Goal: Task Accomplishment & Management: Complete application form

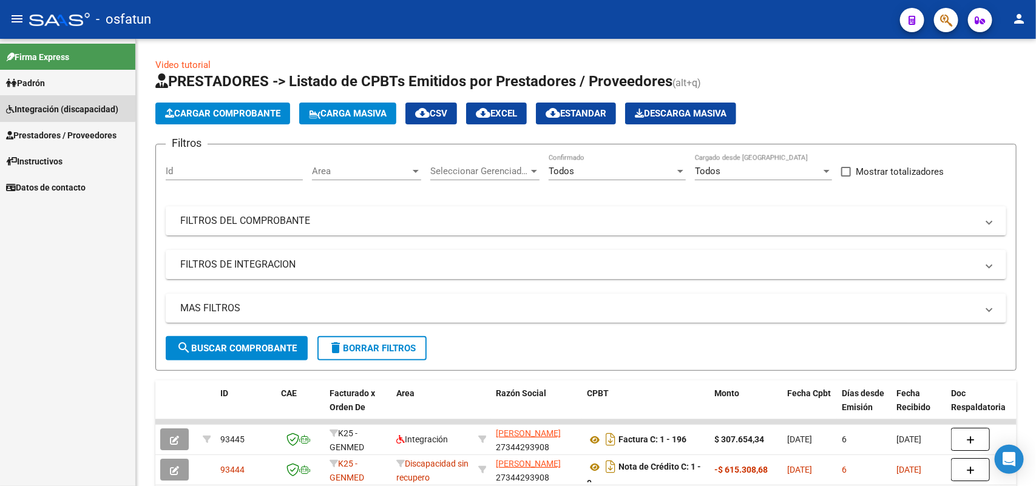
click at [63, 104] on span "Integración (discapacidad)" at bounding box center [62, 109] width 112 height 13
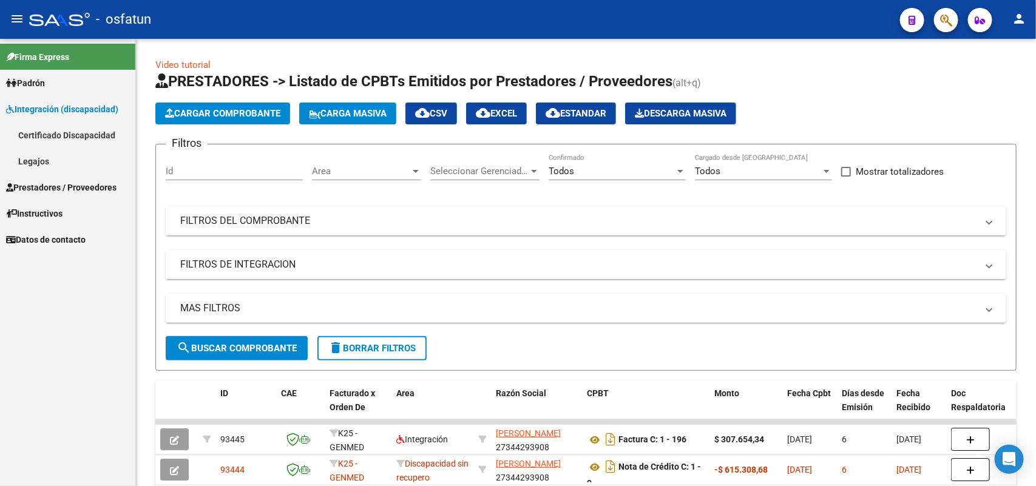
click at [33, 159] on link "Legajos" at bounding box center [67, 161] width 135 height 26
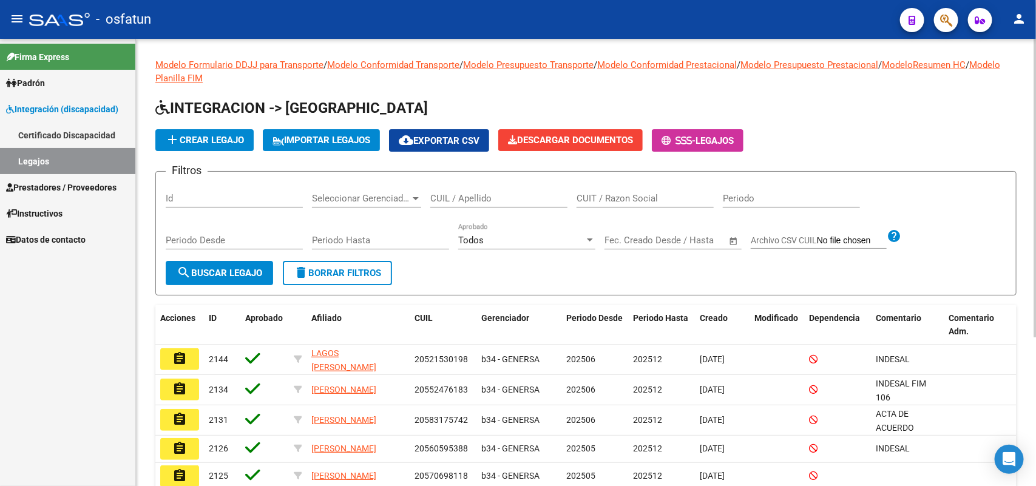
click at [444, 197] on input "CUIL / Apellido" at bounding box center [498, 198] width 137 height 11
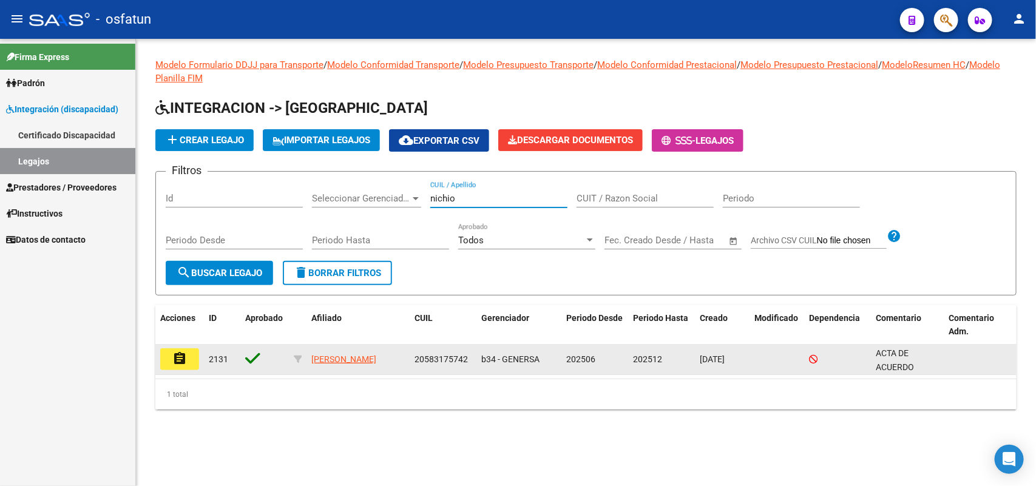
type input "nichio"
click at [174, 356] on mat-icon "assignment" at bounding box center [179, 359] width 15 height 15
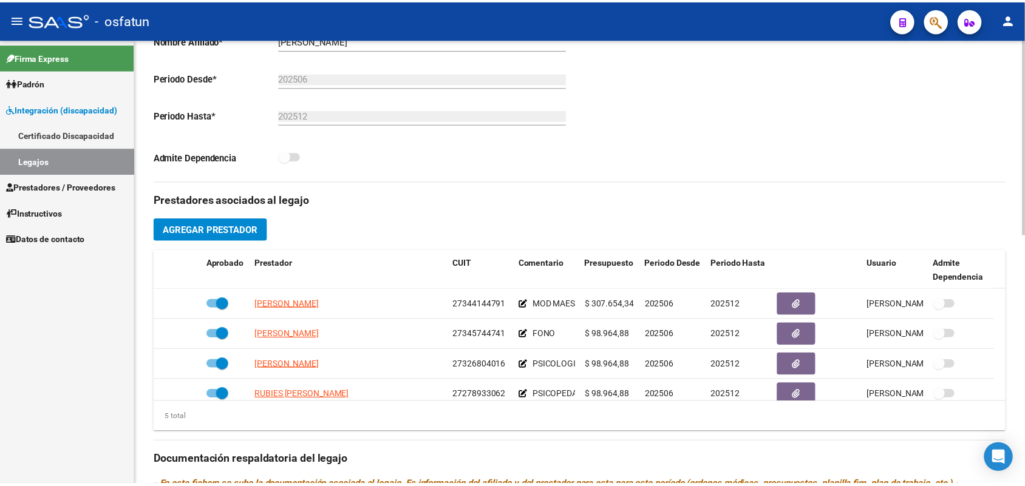
scroll to position [379, 0]
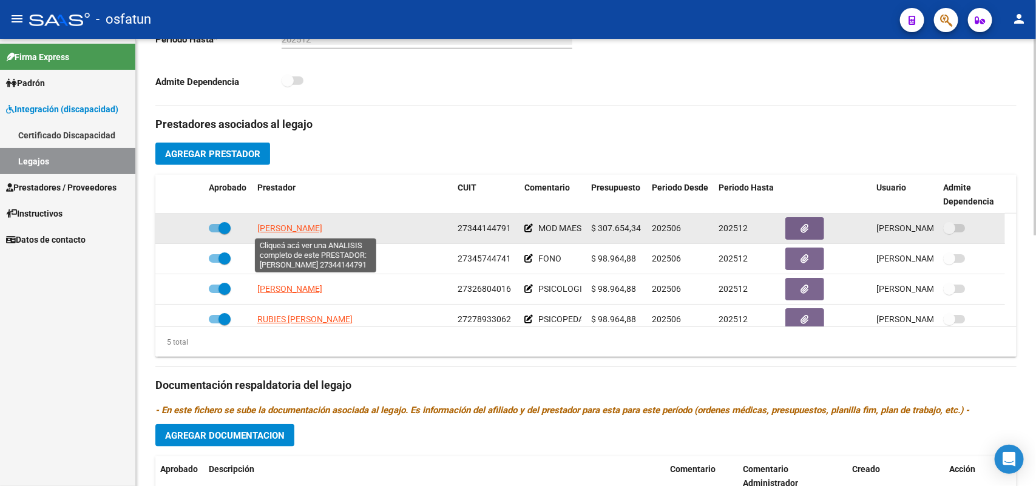
click at [296, 225] on span "[PERSON_NAME]" at bounding box center [289, 228] width 65 height 10
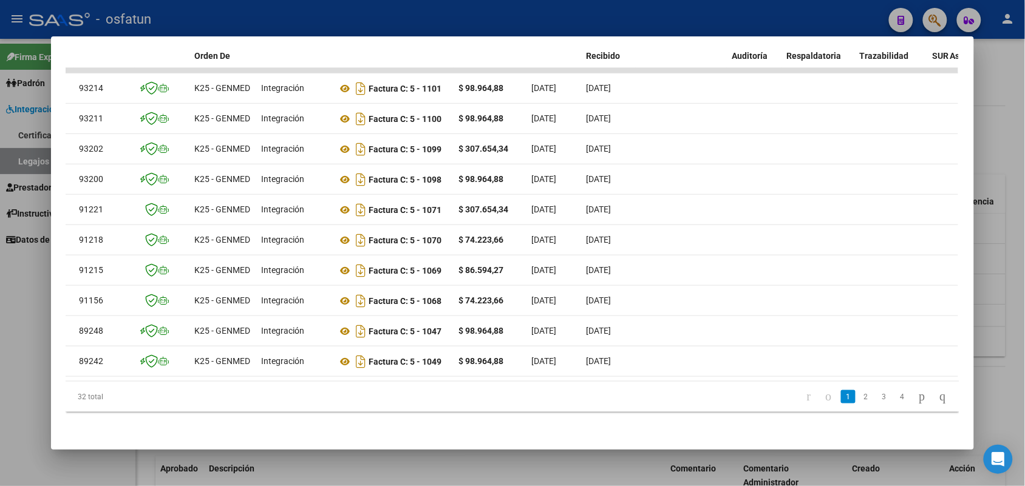
scroll to position [0, 0]
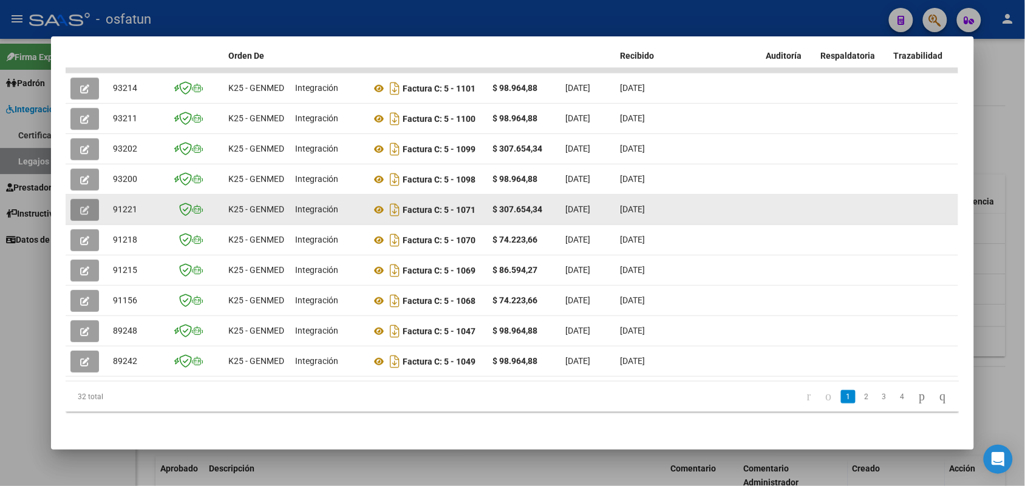
click at [81, 206] on icon "button" at bounding box center [84, 210] width 9 height 9
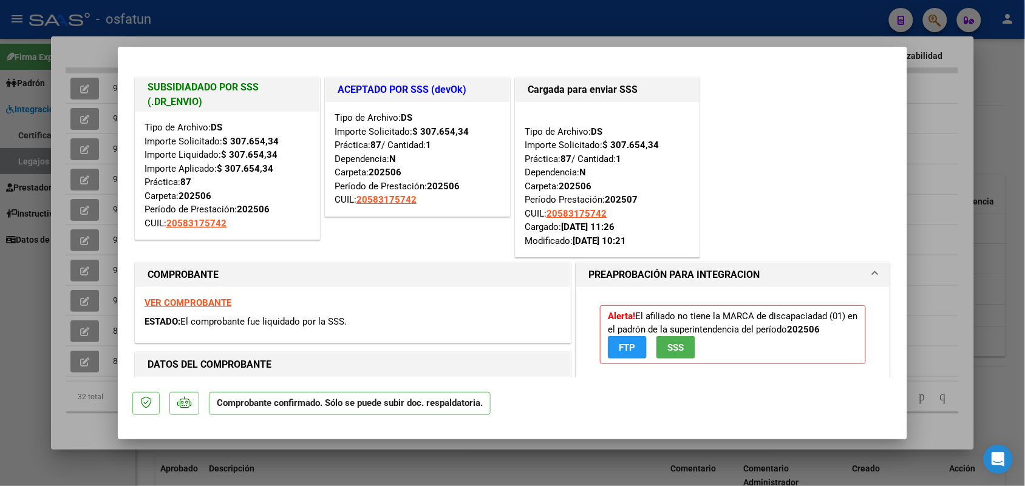
click at [948, 146] on div at bounding box center [512, 243] width 1025 height 486
type input "$ 0,00"
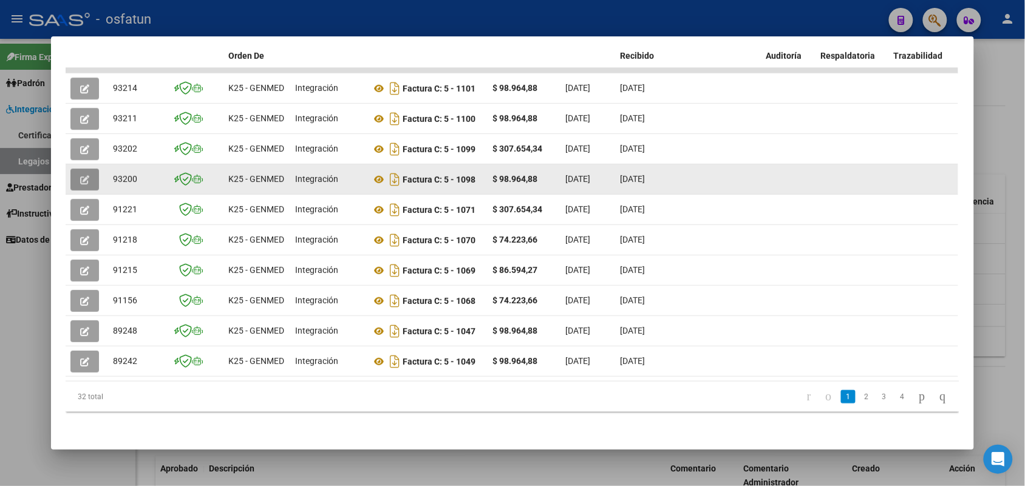
click at [71, 169] on button "button" at bounding box center [84, 180] width 29 height 22
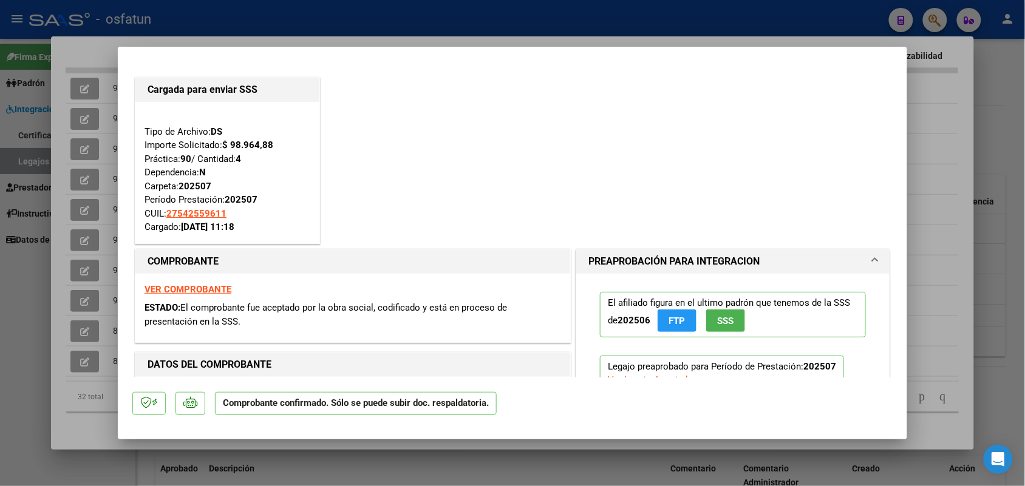
click at [951, 55] on div at bounding box center [512, 243] width 1025 height 486
type input "$ 0,00"
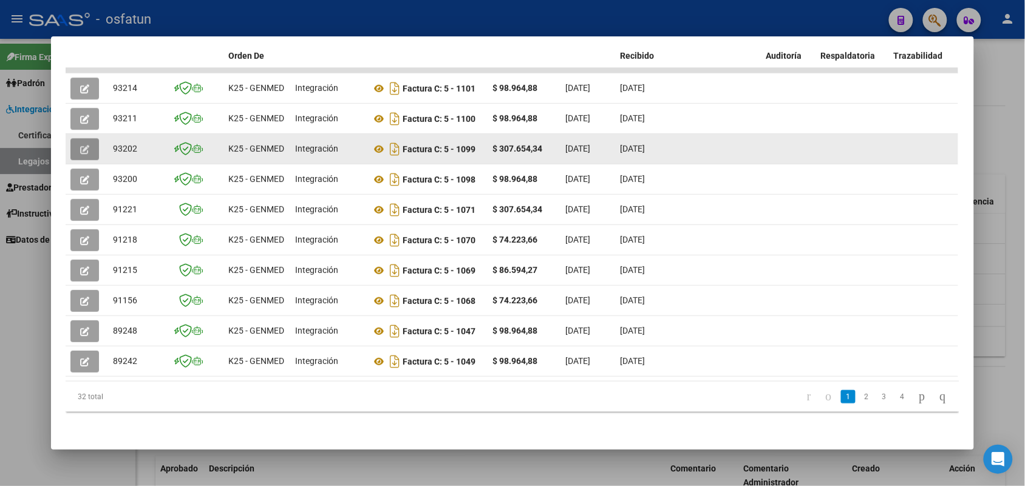
click at [80, 145] on icon "button" at bounding box center [84, 149] width 9 height 9
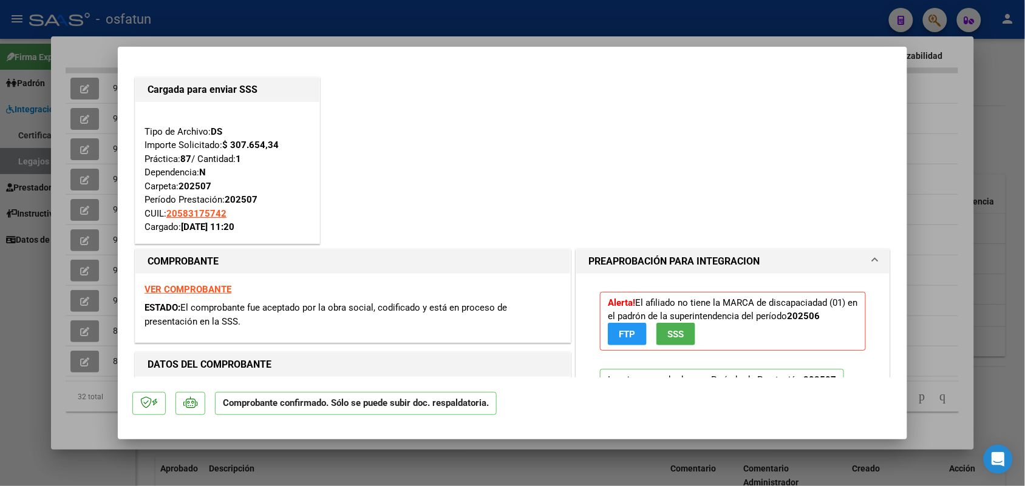
click at [49, 243] on div at bounding box center [512, 243] width 1025 height 486
type input "$ 0,00"
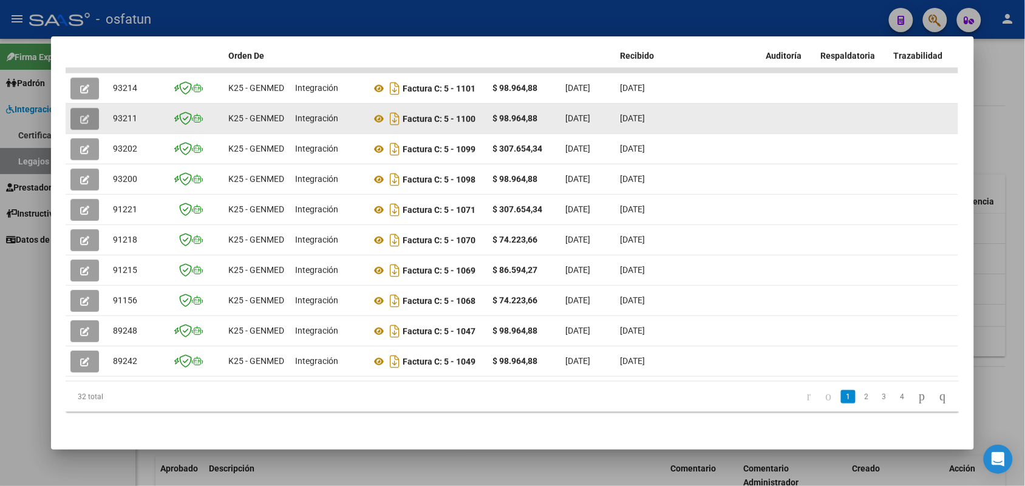
click at [82, 108] on button "button" at bounding box center [84, 119] width 29 height 22
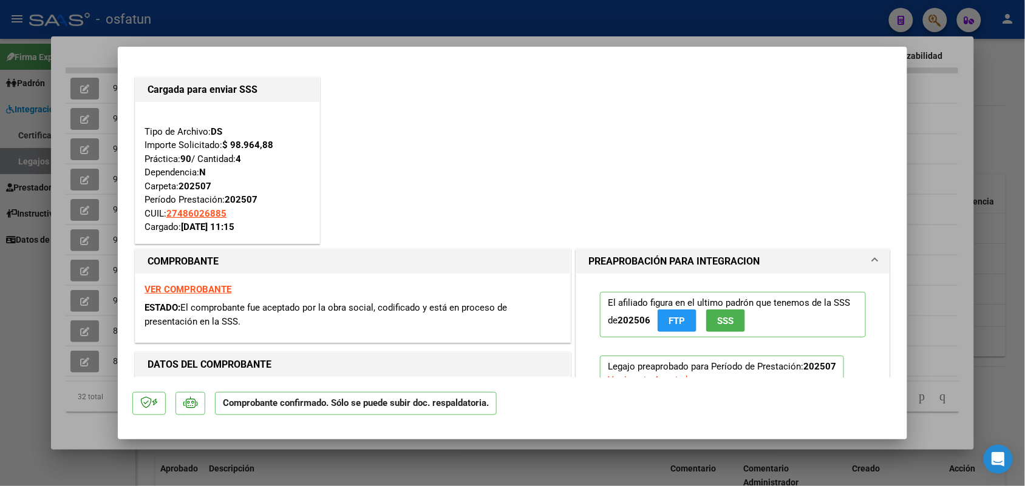
click at [52, 189] on div at bounding box center [512, 243] width 1025 height 486
type input "$ 0,00"
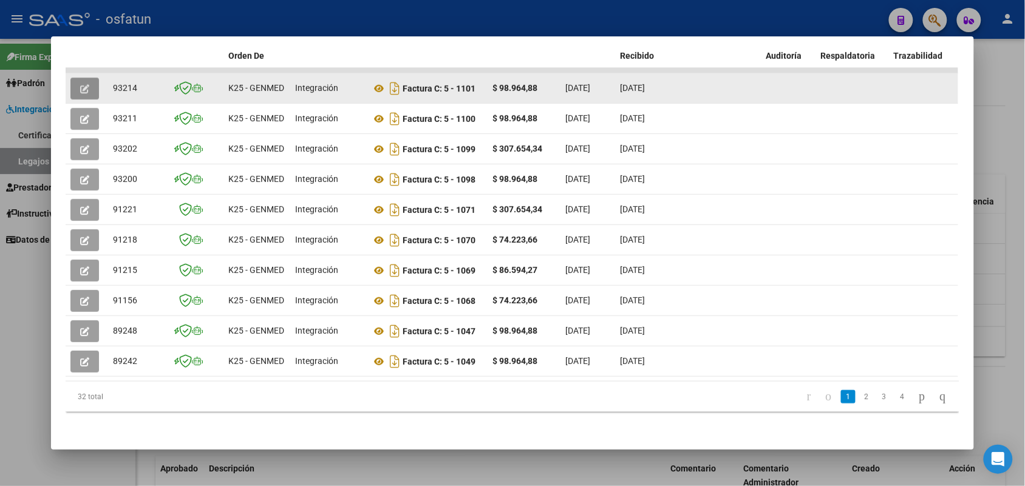
click at [80, 84] on icon "button" at bounding box center [84, 88] width 9 height 9
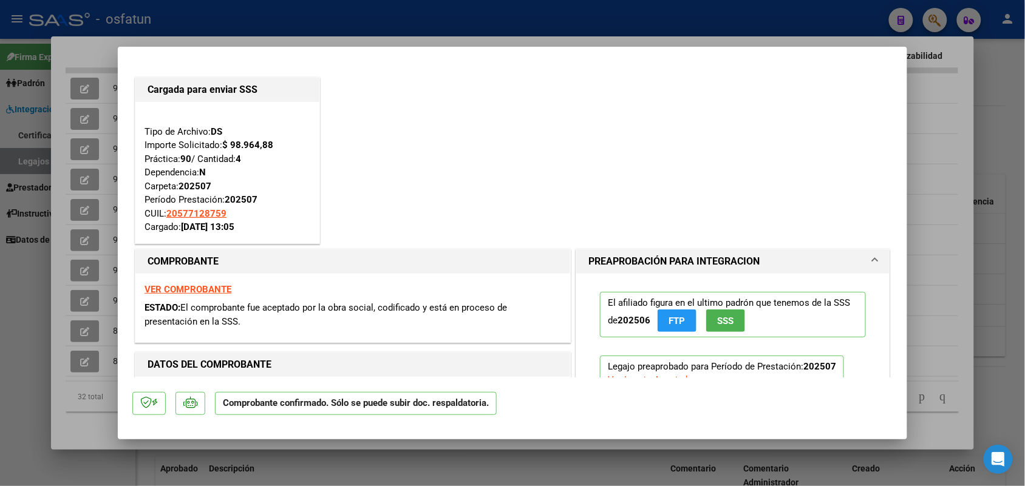
click at [49, 166] on div at bounding box center [512, 243] width 1025 height 486
type input "$ 0,00"
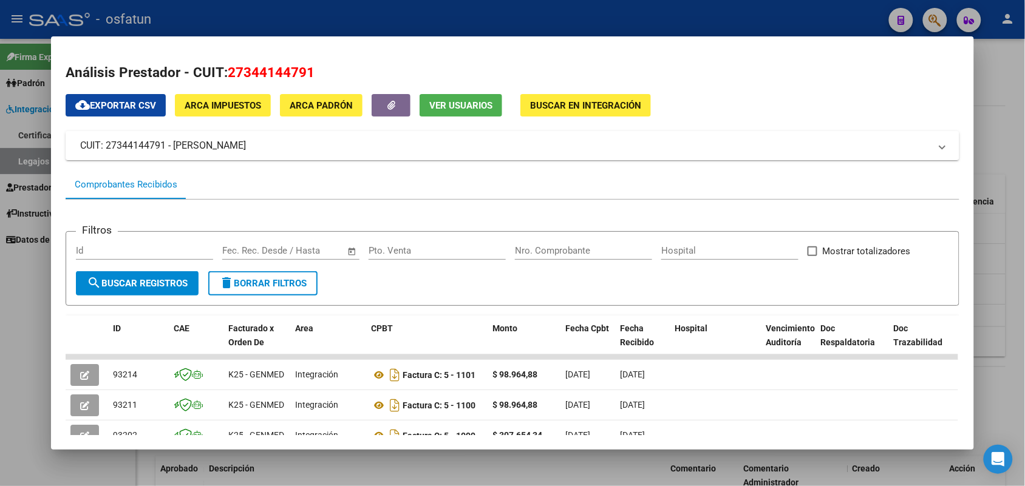
click at [574, 13] on div at bounding box center [512, 243] width 1025 height 486
